Goal: Transaction & Acquisition: Book appointment/travel/reservation

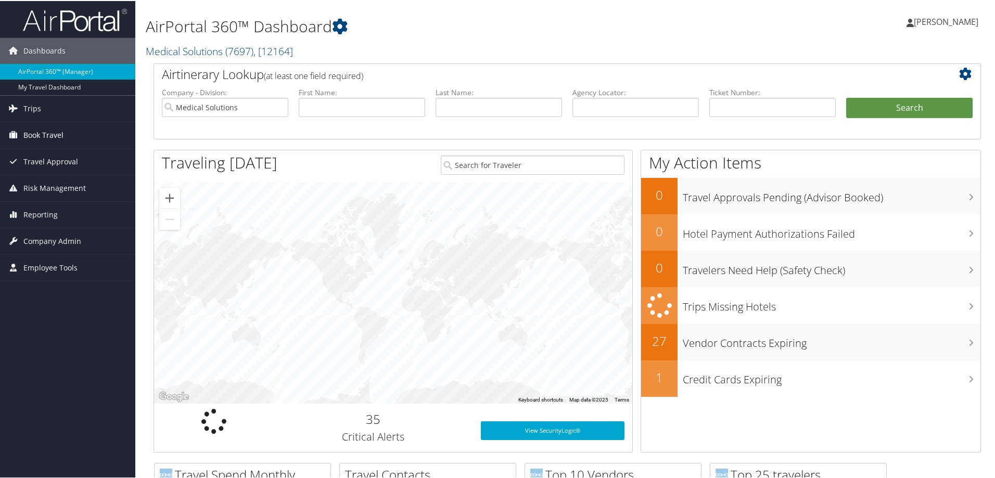
click at [34, 128] on span "Book Travel" at bounding box center [43, 134] width 40 height 26
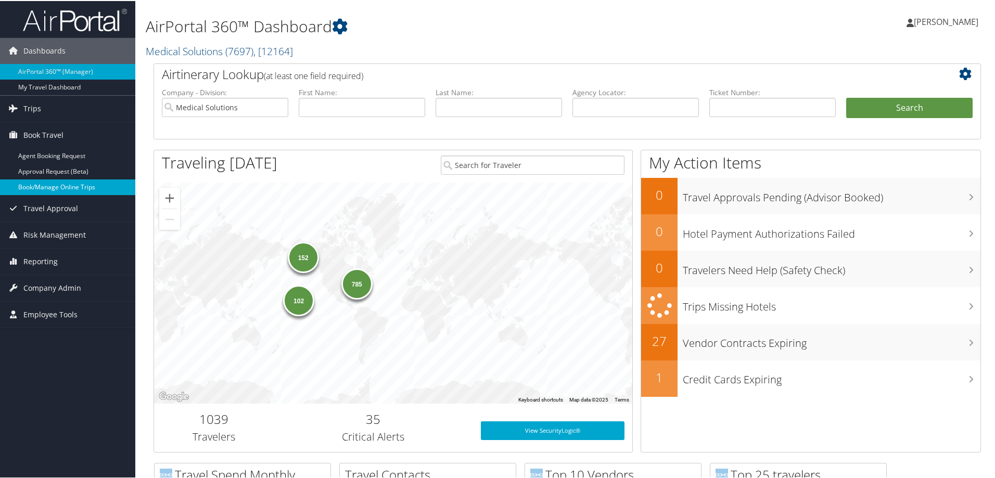
click at [58, 185] on link "Book/Manage Online Trips" at bounding box center [67, 186] width 135 height 16
